Goal: Transaction & Acquisition: Obtain resource

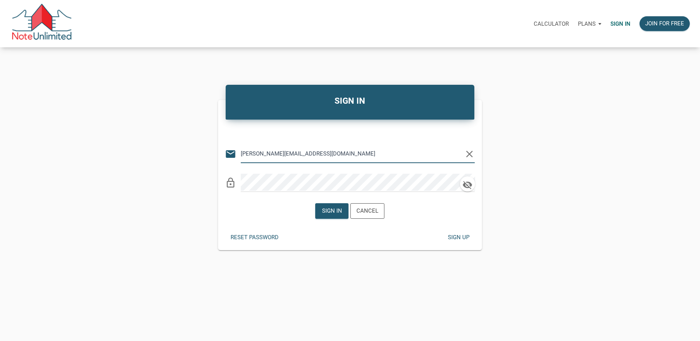
type input "rick@lakesidepropertyventures.com"
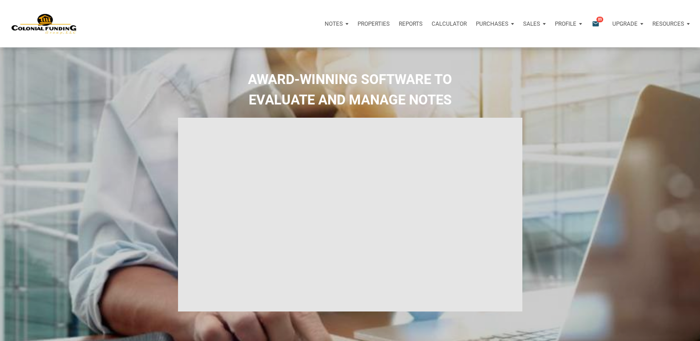
type input "Introduction to new features"
select select
click at [595, 22] on icon "email" at bounding box center [595, 23] width 9 height 9
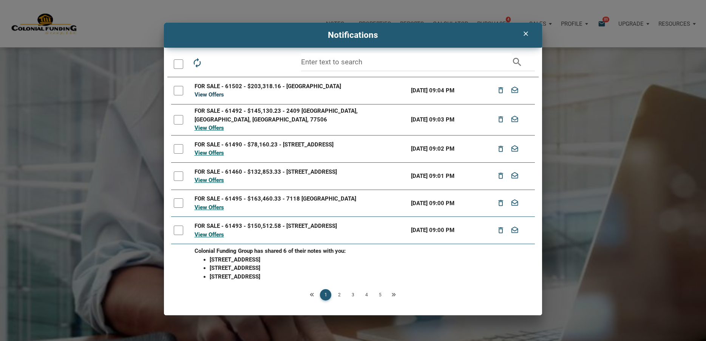
click at [209, 95] on link "View Offers" at bounding box center [209, 94] width 29 height 7
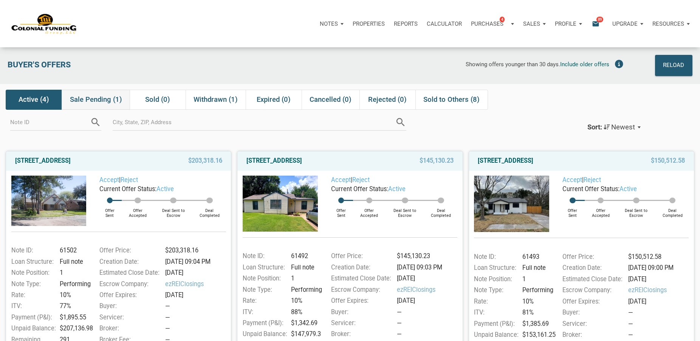
click at [97, 97] on span "Sale Pending (1)" at bounding box center [96, 99] width 52 height 9
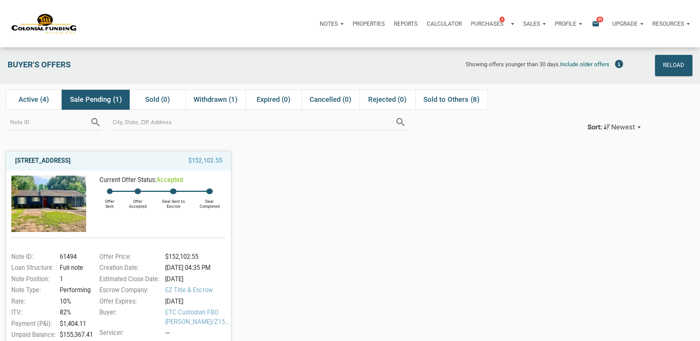
click at [51, 160] on link "2114 Garvey, Pasadena, TX, 77506" at bounding box center [43, 160] width 56 height 9
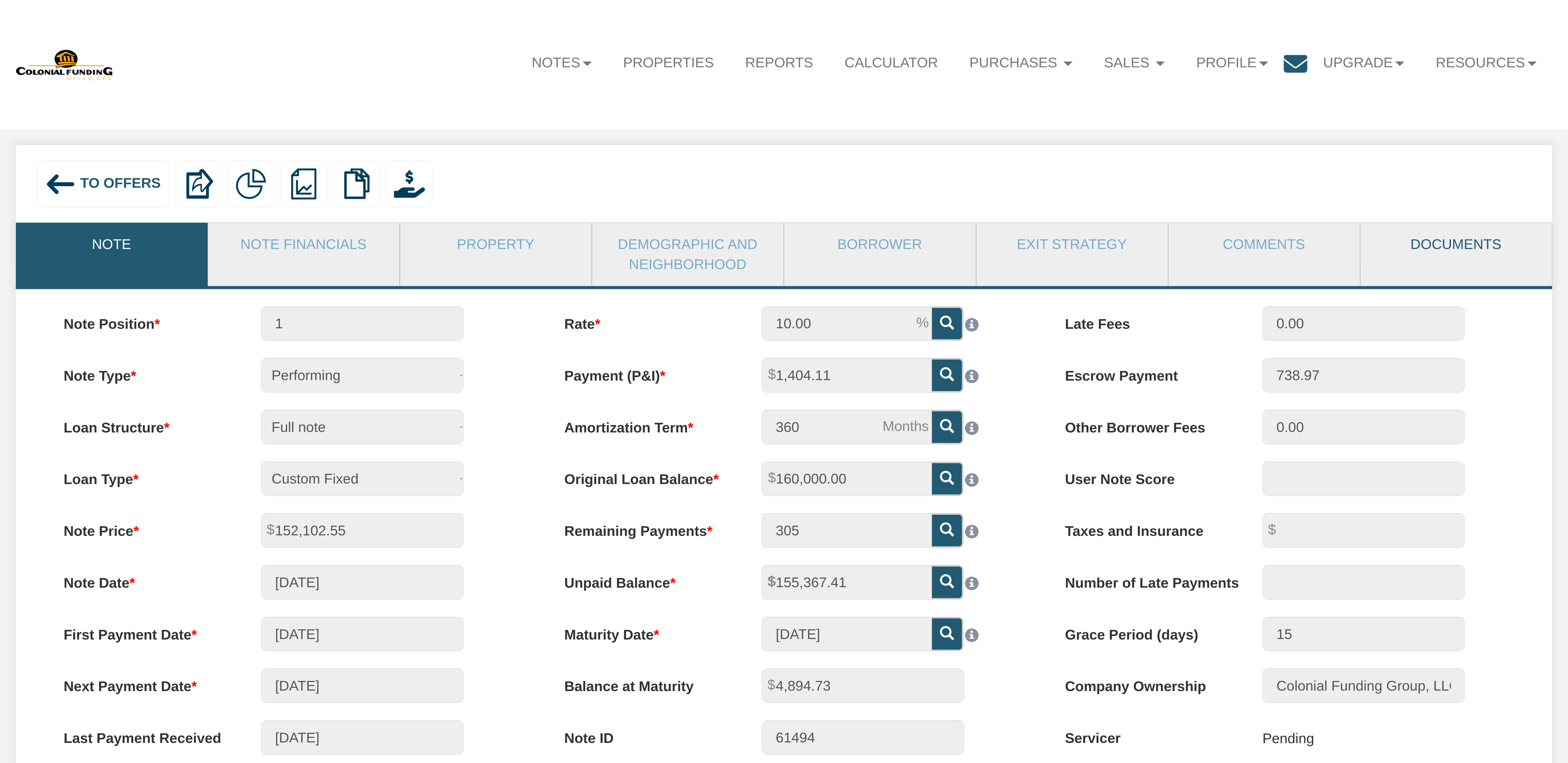
click at [1458, 247] on link "Documents" at bounding box center [1456, 245] width 191 height 43
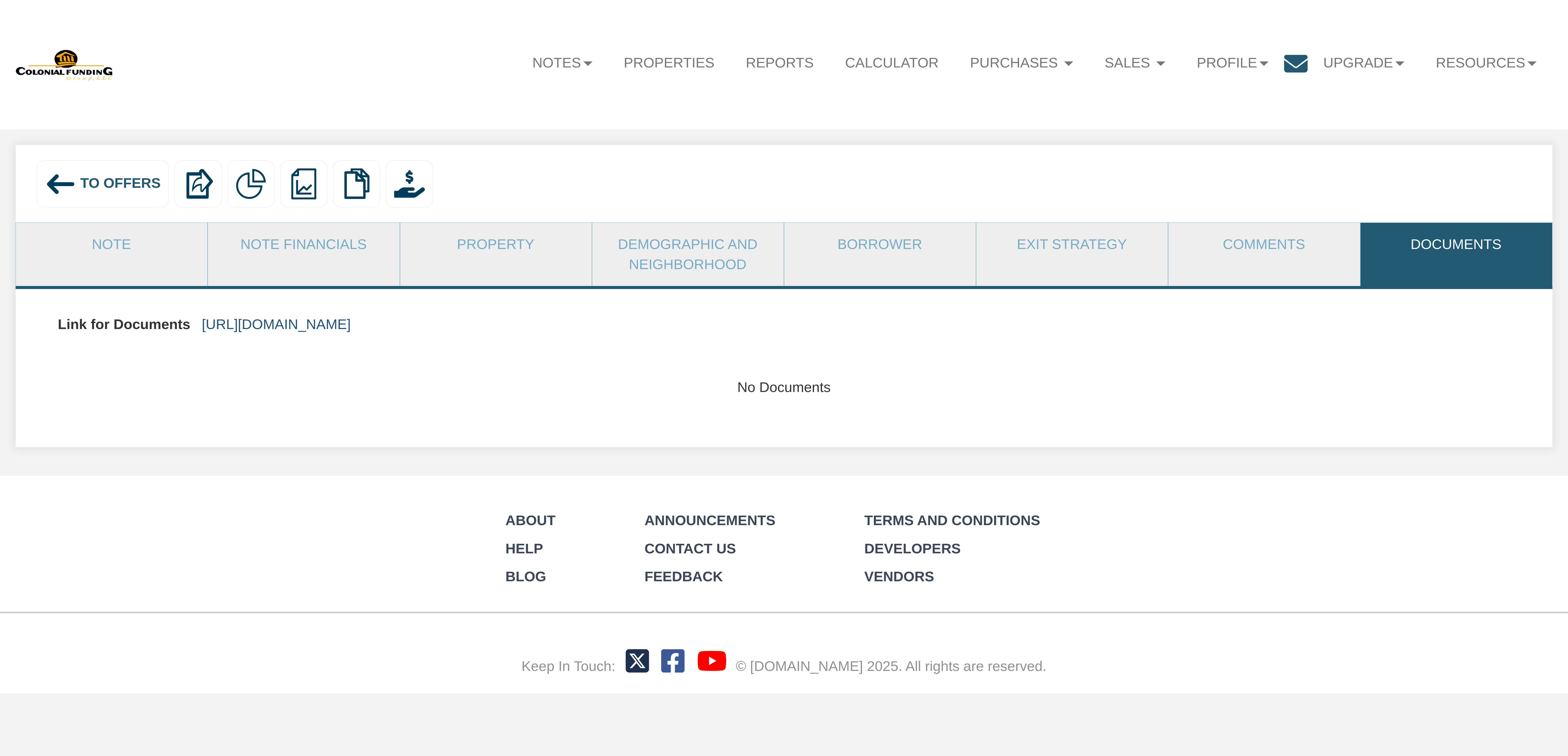
click at [351, 326] on link "https://colonialfundinggroup.sharepoint.com/:f:/s/operationsteam/Eos7GLhyFOFCt3…" at bounding box center [276, 324] width 149 height 16
click at [119, 183] on span "To Offers" at bounding box center [121, 183] width 81 height 16
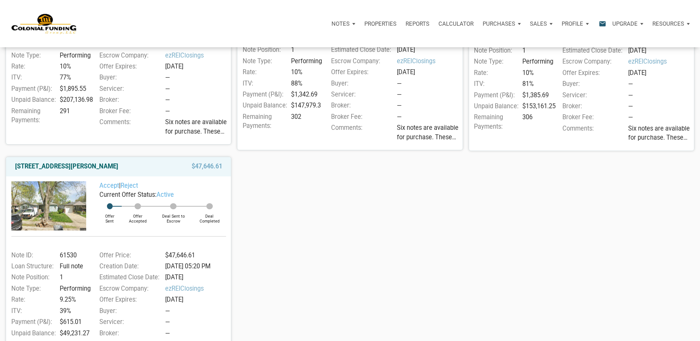
scroll to position [231, 0]
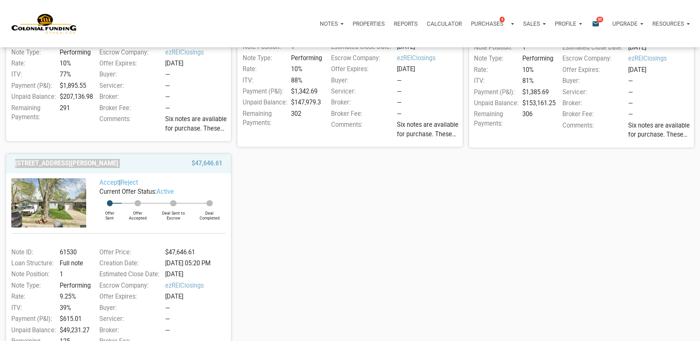
drag, startPoint x: 13, startPoint y: 167, endPoint x: 162, endPoint y: 167, distance: 149.3
click at [163, 167] on div "[STREET_ADDRESS][PERSON_NAME] $47,646.61" at bounding box center [118, 163] width 225 height 19
